Goal: Find specific page/section: Find specific page/section

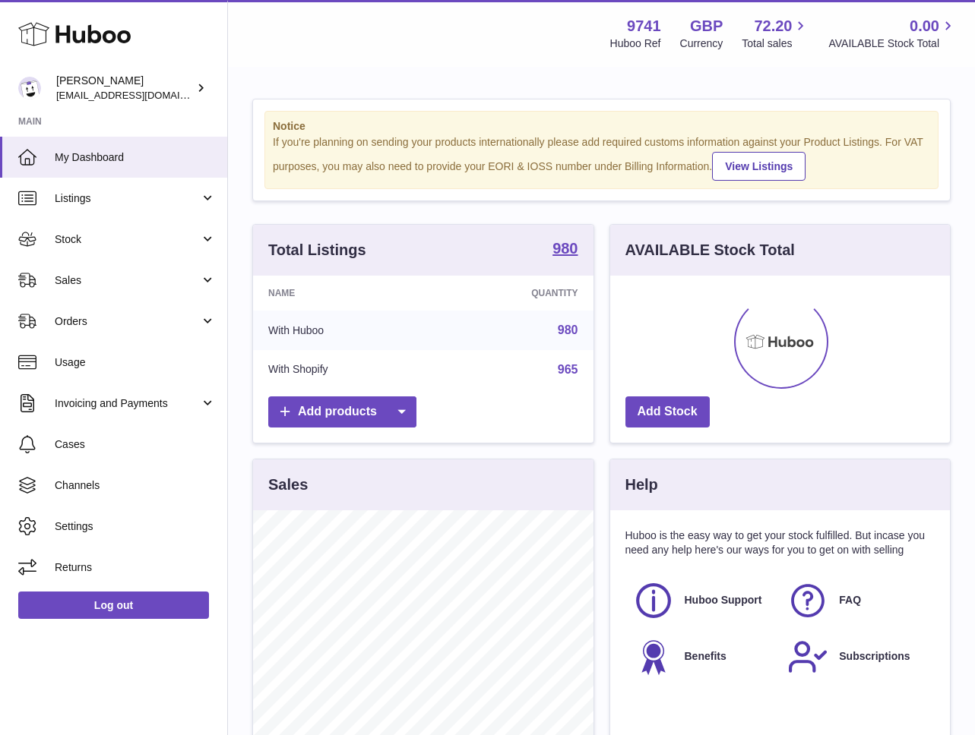
scroll to position [237, 340]
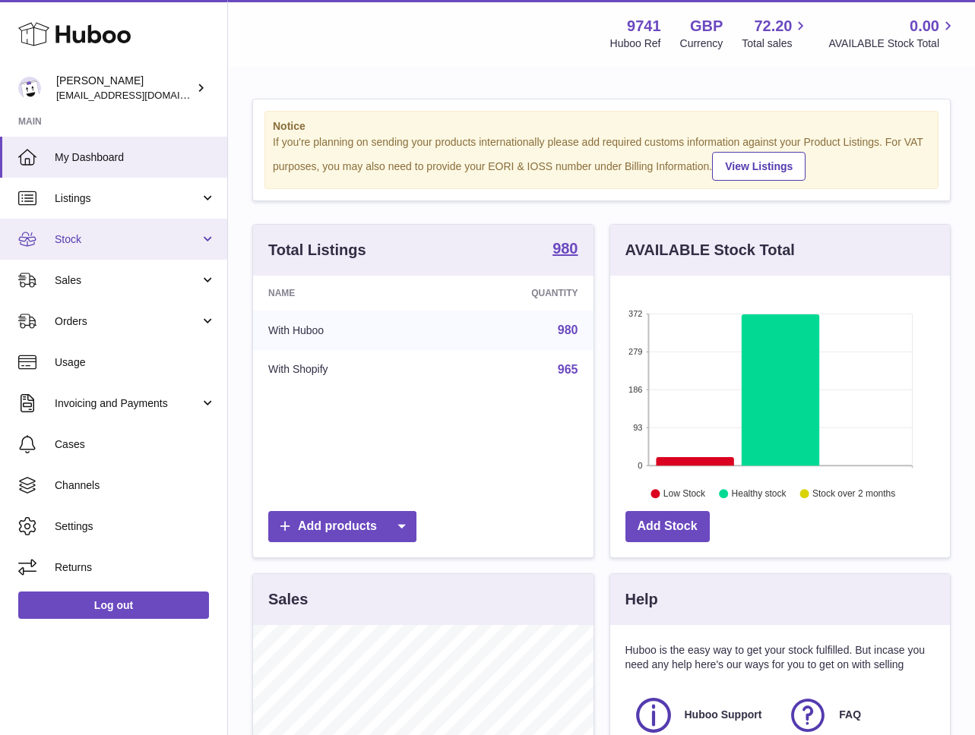
click at [79, 240] on span "Stock" at bounding box center [127, 239] width 145 height 14
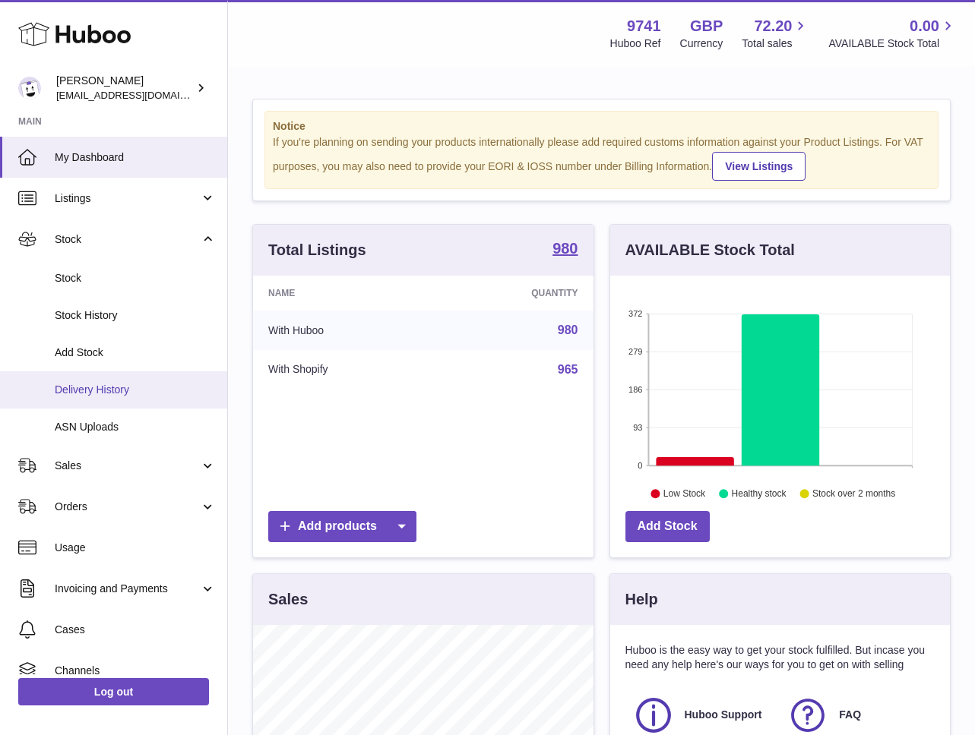
click at [81, 380] on link "Delivery History" at bounding box center [113, 390] width 227 height 37
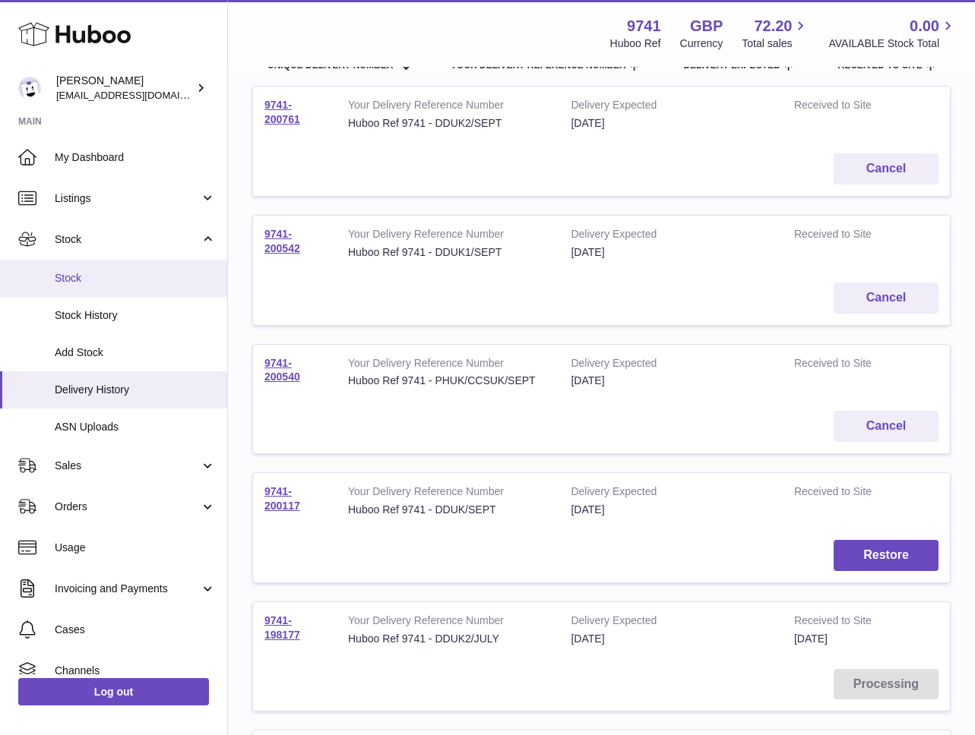
scroll to position [192, 0]
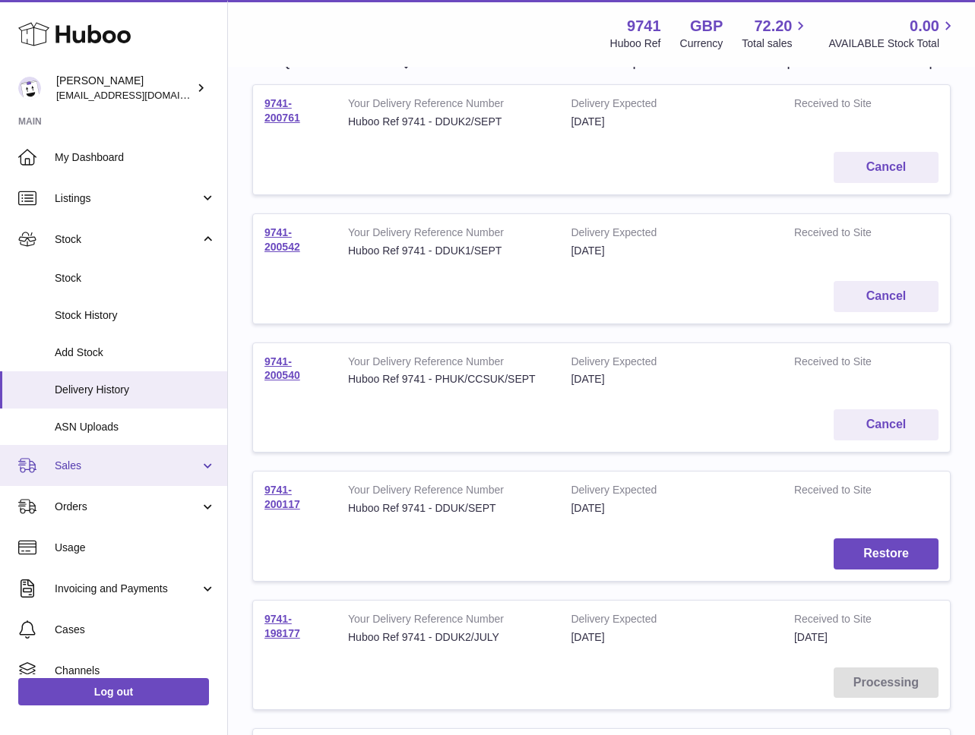
click at [71, 460] on span "Sales" at bounding box center [127, 466] width 145 height 14
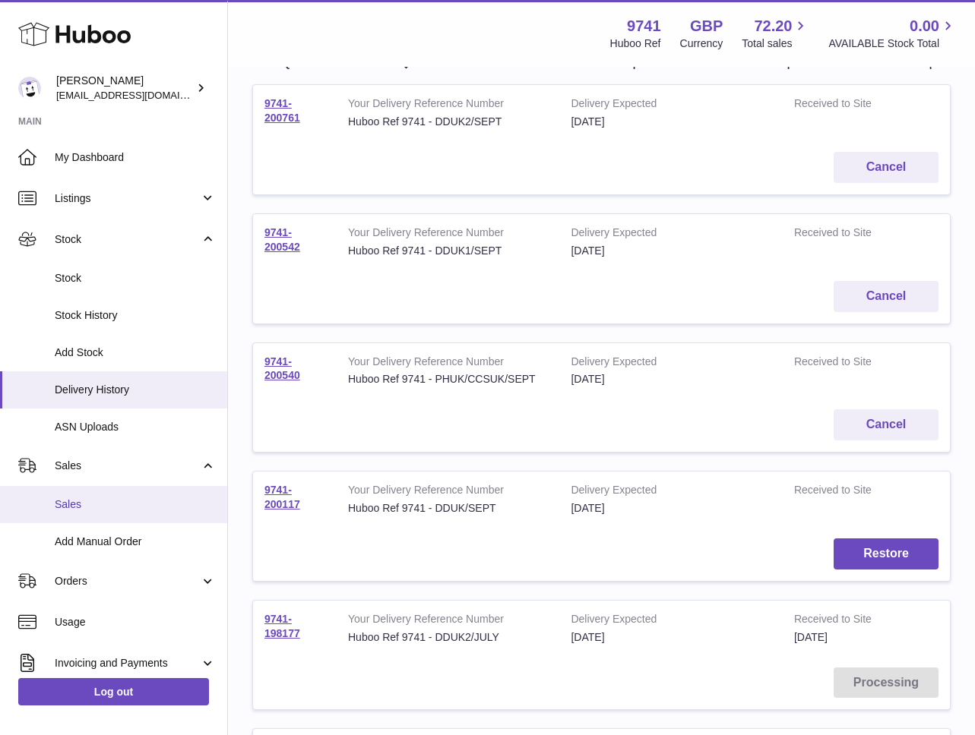
click at [81, 498] on span "Sales" at bounding box center [135, 505] width 161 height 14
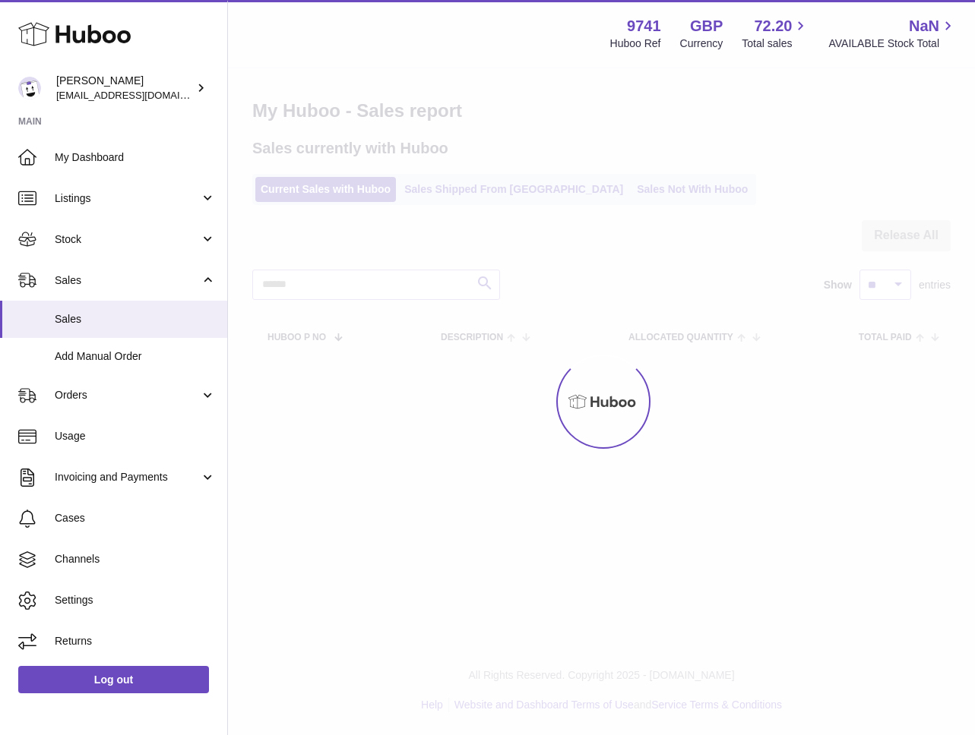
click at [589, 185] on div at bounding box center [601, 401] width 747 height 667
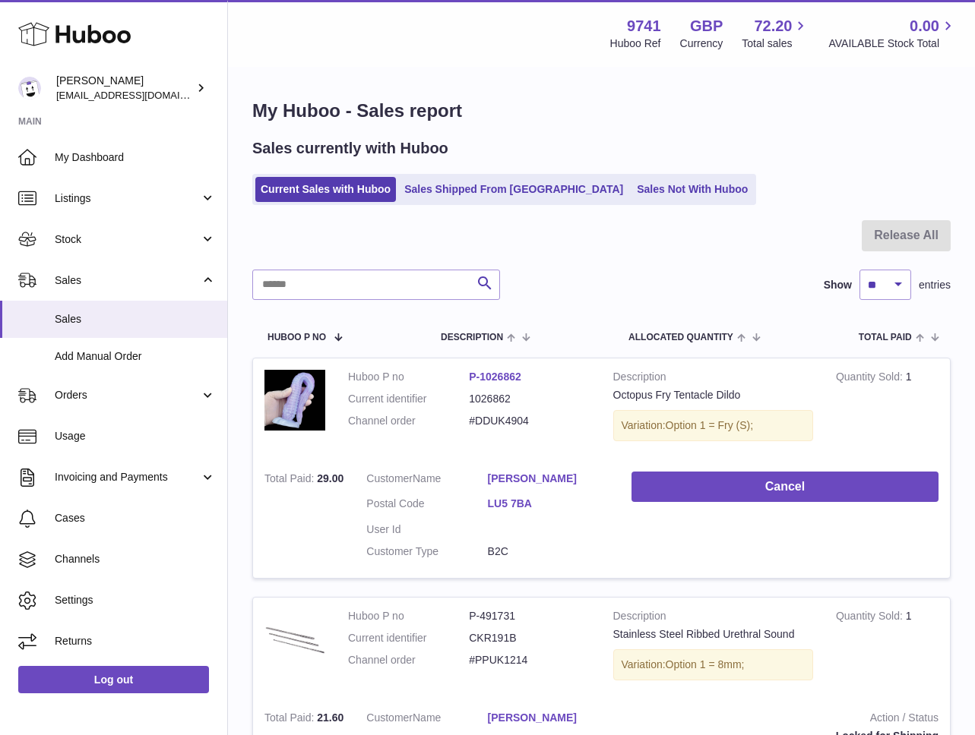
click at [631, 185] on link "Sales Not With Huboo" at bounding box center [692, 189] width 122 height 25
